Goal: Transaction & Acquisition: Subscribe to service/newsletter

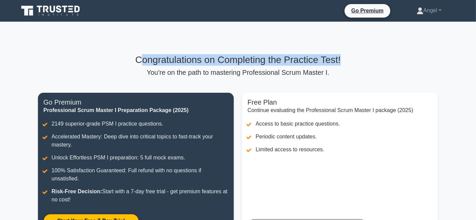
click at [390, 52] on div "Congratulations on Completing the Practice Test! You're on the path to masterin…" at bounding box center [238, 151] width 408 height 258
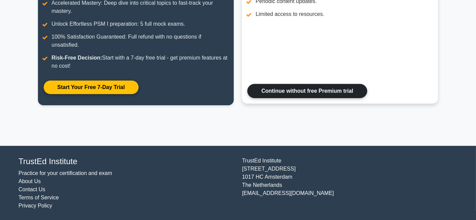
scroll to position [59, 0]
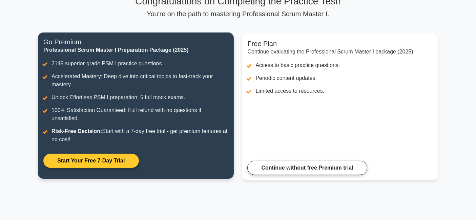
click at [103, 158] on link "Start Your Free 7-Day Trial" at bounding box center [90, 161] width 95 height 14
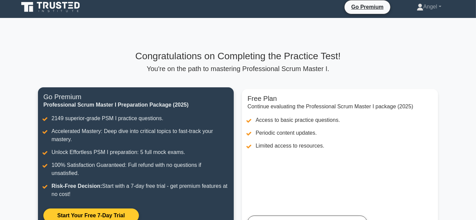
scroll to position [0, 0]
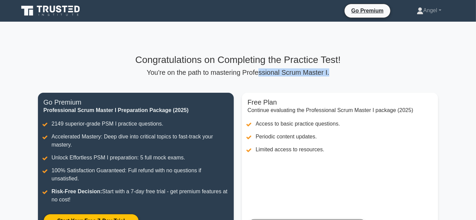
drag, startPoint x: 341, startPoint y: 73, endPoint x: 258, endPoint y: 73, distance: 82.6
click at [258, 73] on p "You're on the path to mastering Professional Scrum Master I." at bounding box center [238, 72] width 400 height 8
click at [340, 76] on p "You're on the path to mastering Professional Scrum Master I." at bounding box center [238, 72] width 400 height 8
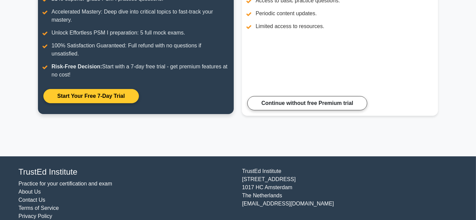
scroll to position [134, 0]
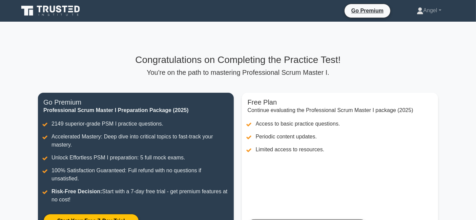
click at [424, 54] on div "Congratulations on Completing the Practice Test! You're on the path to masterin…" at bounding box center [238, 151] width 408 height 258
